Goal: Information Seeking & Learning: Learn about a topic

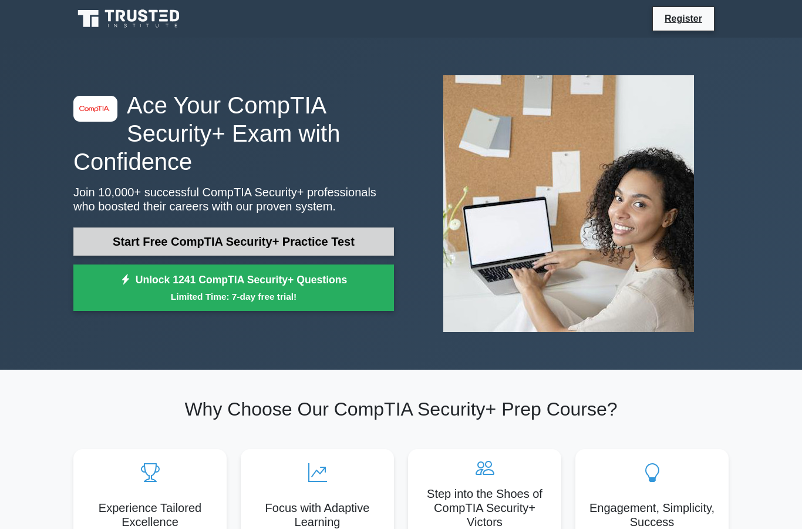
click at [317, 246] on link "Start Free CompTIA Security+ Practice Test" at bounding box center [233, 241] width 321 height 28
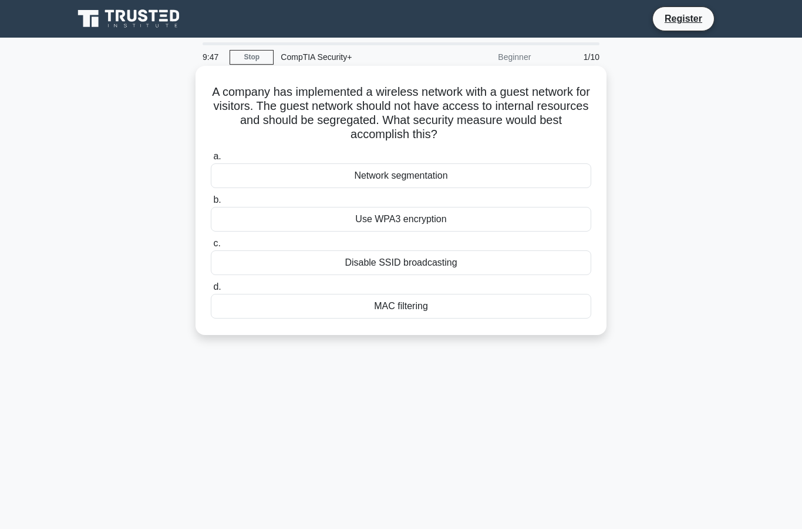
click at [527, 176] on div "Network segmentation" at bounding box center [401, 175] width 381 height 25
click at [211, 160] on input "a. Network segmentation" at bounding box center [211, 157] width 0 height 8
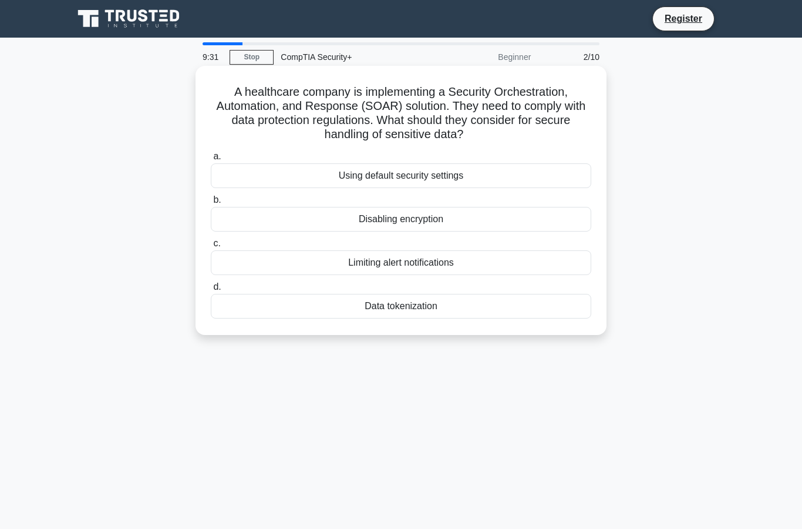
click at [502, 302] on div "Data tokenization" at bounding box center [401, 306] width 381 height 25
click at [211, 291] on input "d. Data tokenization" at bounding box center [211, 287] width 0 height 8
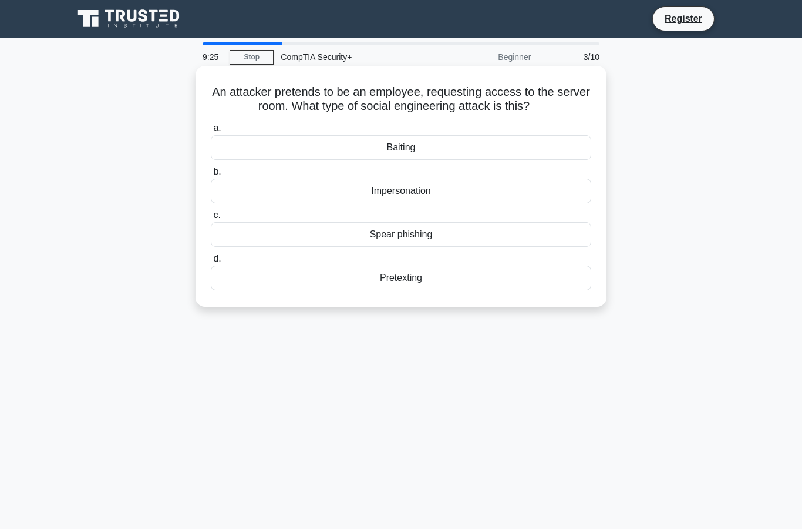
click at [559, 203] on div "Impersonation" at bounding box center [401, 191] width 381 height 25
click at [211, 176] on input "b. Impersonation" at bounding box center [211, 172] width 0 height 8
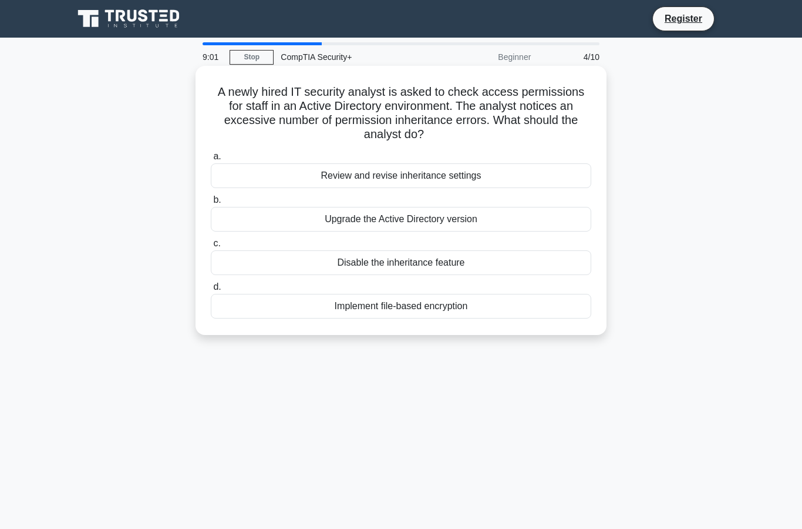
click at [532, 304] on div "Implement file-based encryption" at bounding box center [401, 306] width 381 height 25
click at [211, 291] on input "d. Implement file-based encryption" at bounding box center [211, 287] width 0 height 8
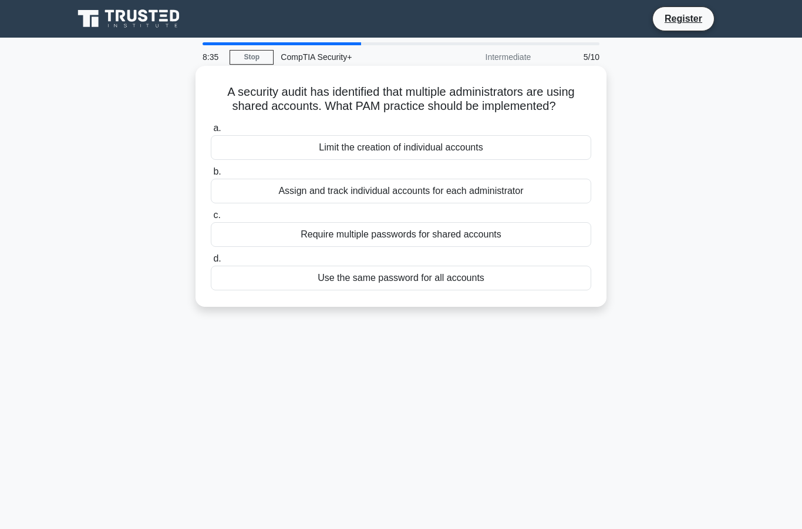
click at [449, 246] on div "Require multiple passwords for shared accounts" at bounding box center [401, 234] width 381 height 25
click at [211, 219] on input "c. Require multiple passwords for shared accounts" at bounding box center [211, 215] width 0 height 8
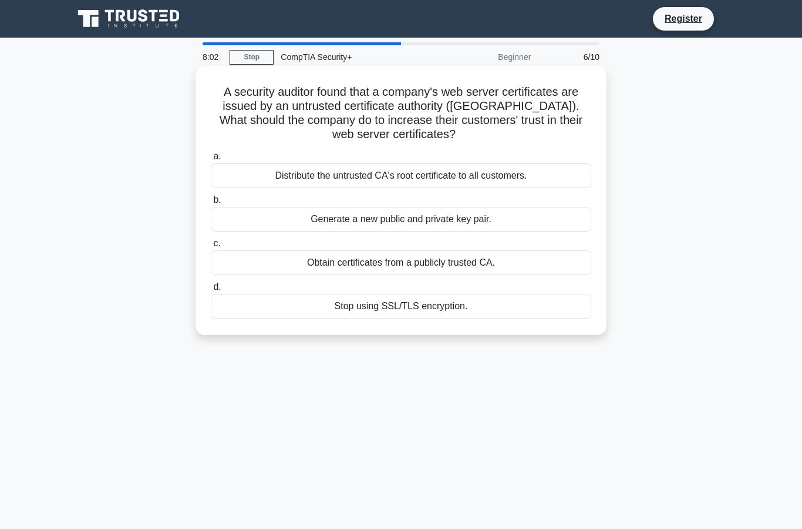
click at [530, 257] on div "Obtain certificates from a publicly trusted CA." at bounding box center [401, 262] width 381 height 25
click at [211, 247] on input "c. Obtain certificates from a publicly trusted CA." at bounding box center [211, 244] width 0 height 8
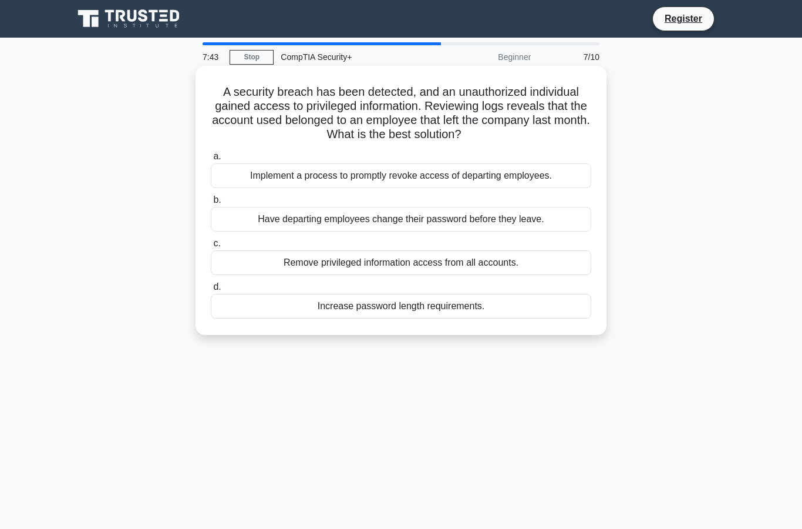
click at [560, 175] on div "Implement a process to promptly revoke access of departing employees." at bounding box center [401, 175] width 381 height 25
click at [211, 160] on input "a. Implement a process to promptly revoke access of departing employees." at bounding box center [211, 157] width 0 height 8
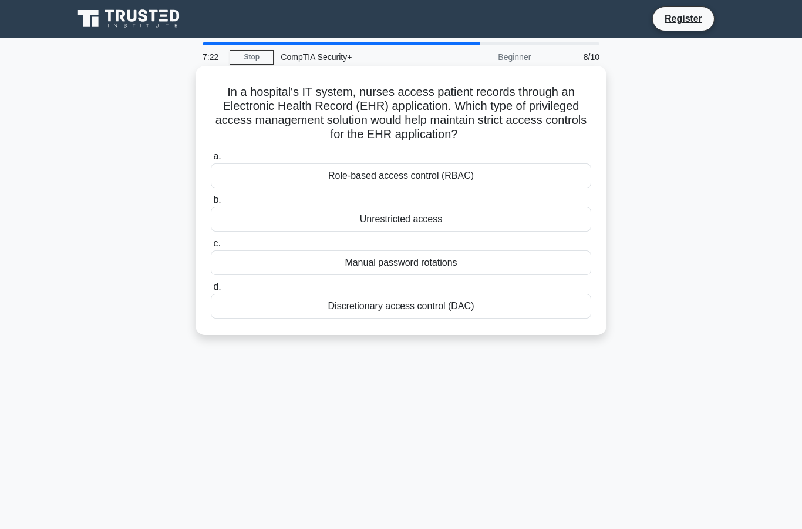
click at [548, 177] on div "Role-based access control (RBAC)" at bounding box center [401, 175] width 381 height 25
click at [211, 160] on input "a. Role-based access control (RBAC)" at bounding box center [211, 157] width 0 height 8
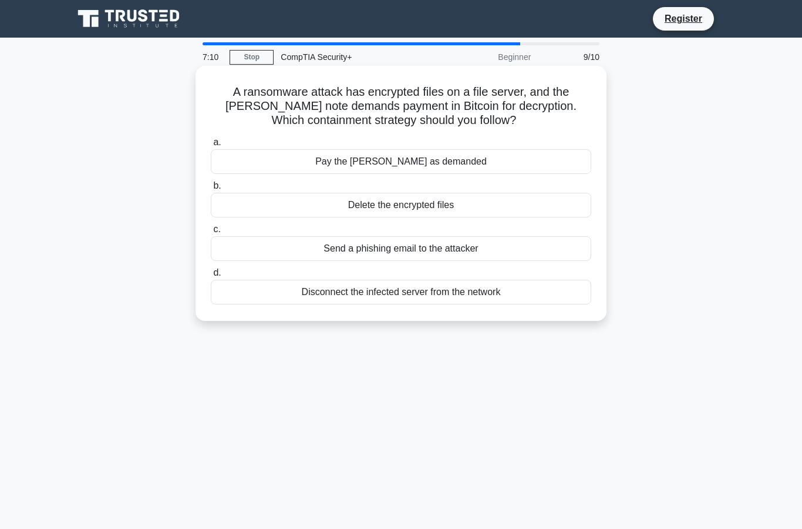
click at [540, 297] on div "Disconnect the infected server from the network" at bounding box center [401, 292] width 381 height 25
click at [211, 277] on input "d. Disconnect the infected server from the network" at bounding box center [211, 273] width 0 height 8
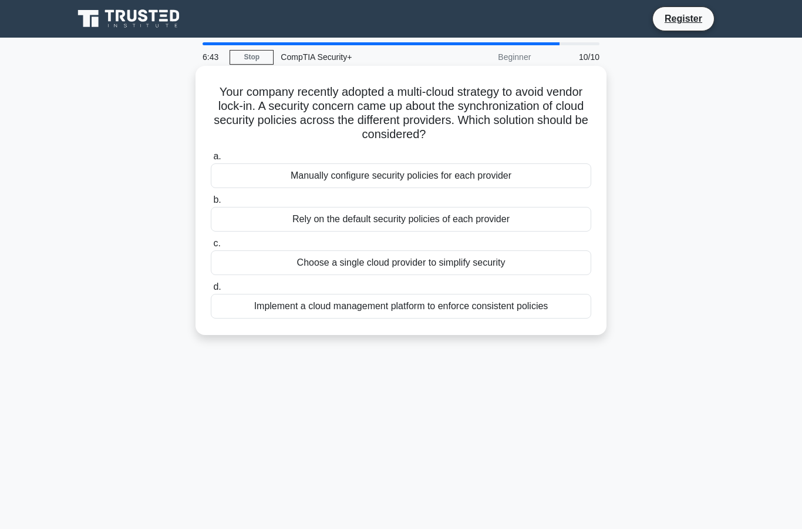
click at [566, 301] on div "Implement a cloud management platform to enforce consistent policies" at bounding box center [401, 306] width 381 height 25
click at [211, 291] on input "d. Implement a cloud management platform to enforce consistent policies" at bounding box center [211, 287] width 0 height 8
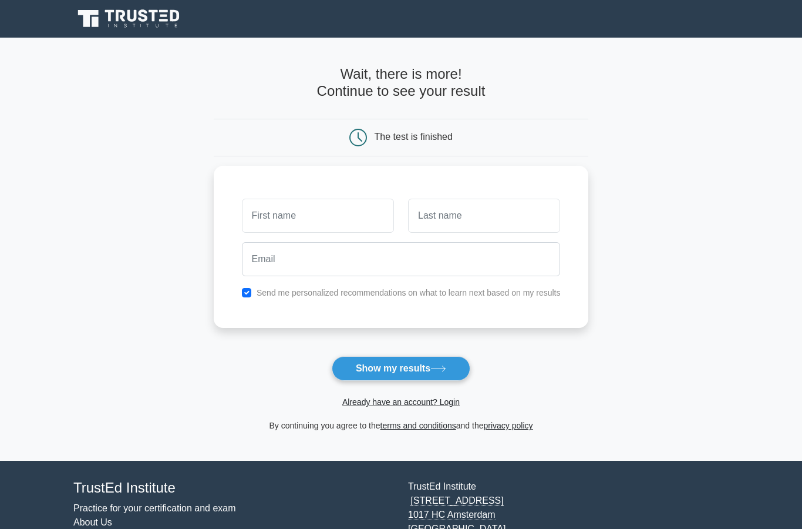
click at [453, 349] on form "Wait, there is more! Continue to see your result The test is finished and the" at bounding box center [401, 249] width 375 height 366
click at [446, 364] on button "Show my results" at bounding box center [401, 368] width 139 height 25
click at [450, 364] on button "Show my results" at bounding box center [401, 368] width 139 height 25
click at [458, 362] on button "Show my results" at bounding box center [401, 368] width 139 height 25
click at [560, 220] on input "text" at bounding box center [484, 213] width 152 height 34
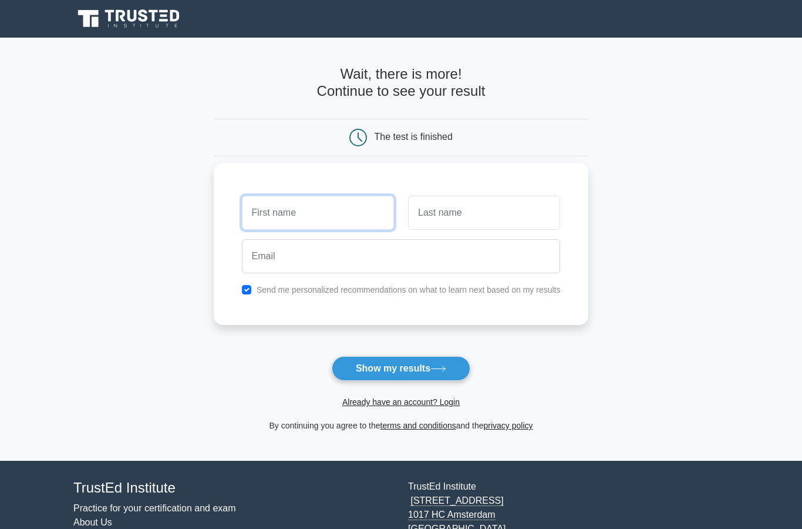
click at [251, 227] on input "text" at bounding box center [318, 213] width 152 height 34
